Goal: Go to known website: Go to known website

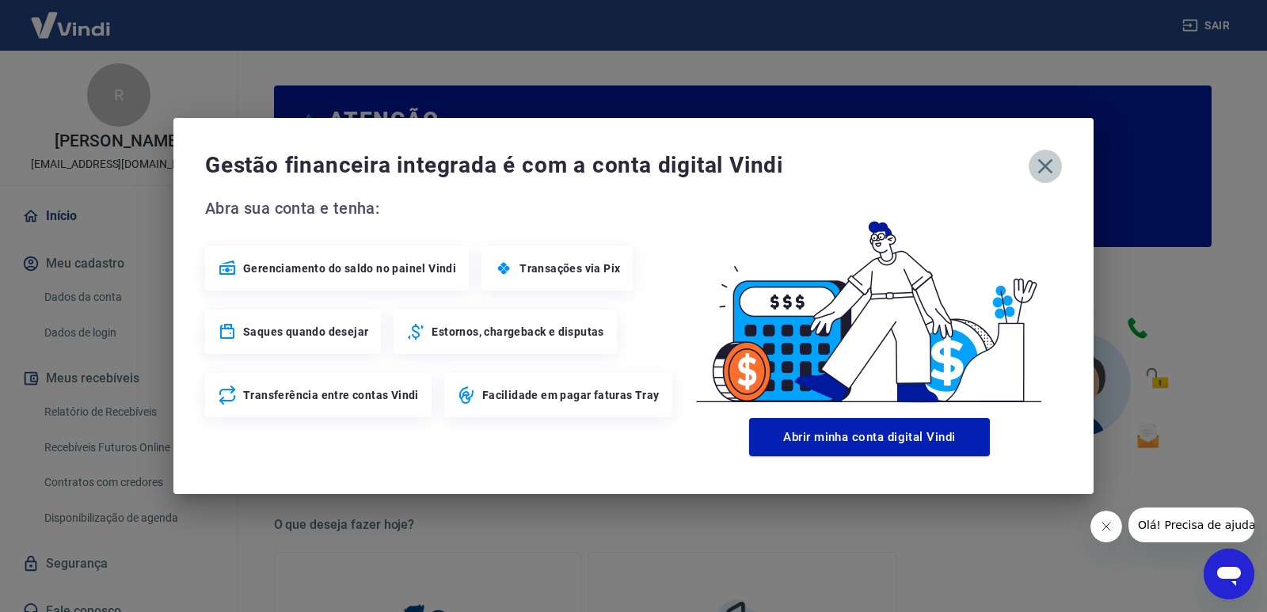
click at [1042, 173] on icon "button" at bounding box center [1045, 166] width 25 height 25
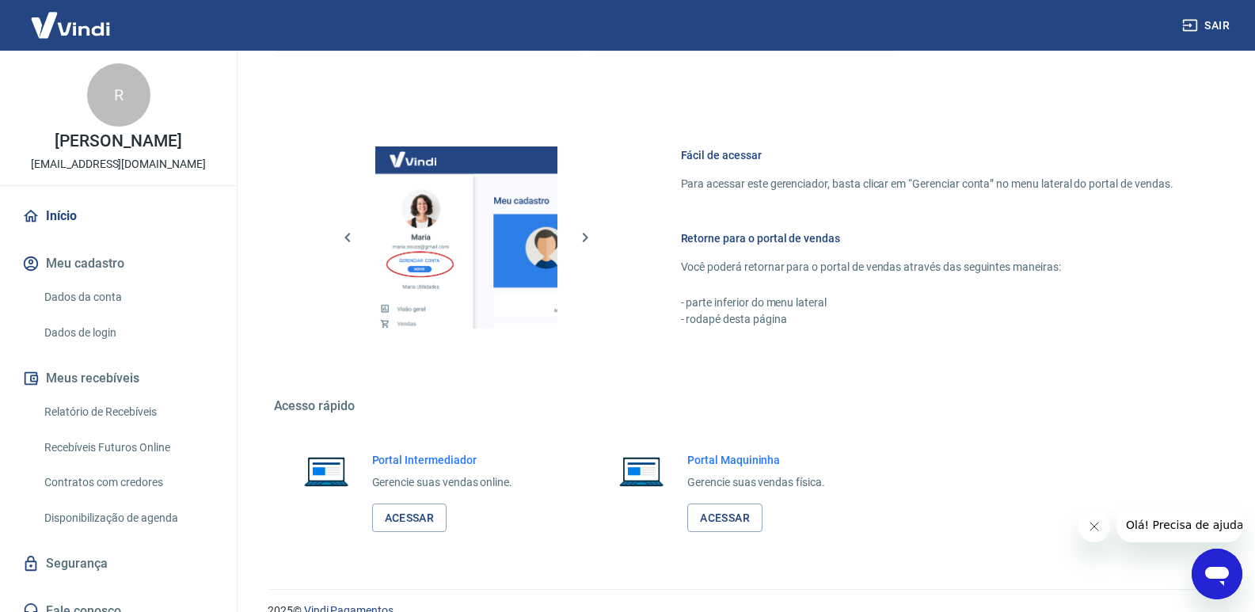
scroll to position [786, 0]
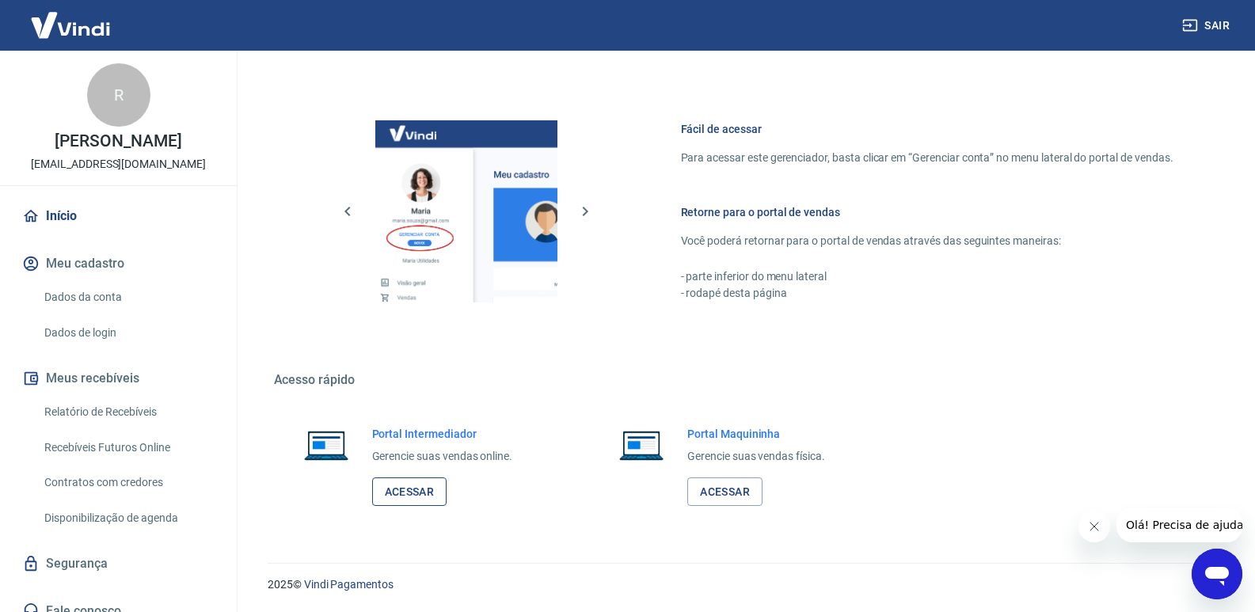
click at [415, 493] on link "Acessar" at bounding box center [409, 492] width 75 height 29
